Goal: Task Accomplishment & Management: Manage account settings

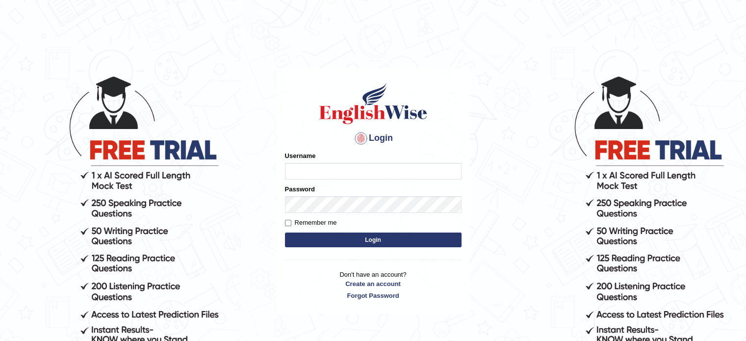
type input "DANNY7"
click at [333, 239] on button "Login" at bounding box center [373, 239] width 177 height 15
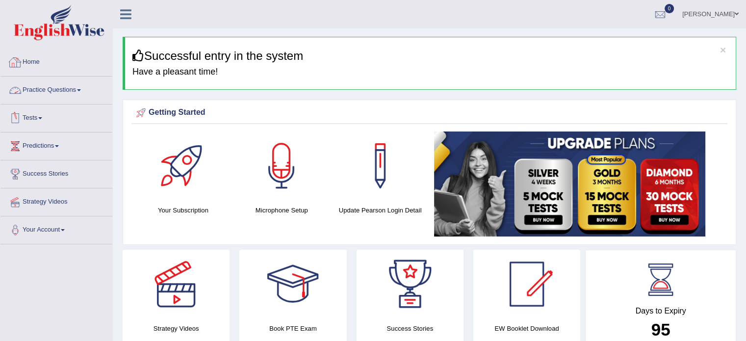
click at [31, 59] on link "Home" at bounding box center [56, 61] width 112 height 25
